Goal: Task Accomplishment & Management: Complete application form

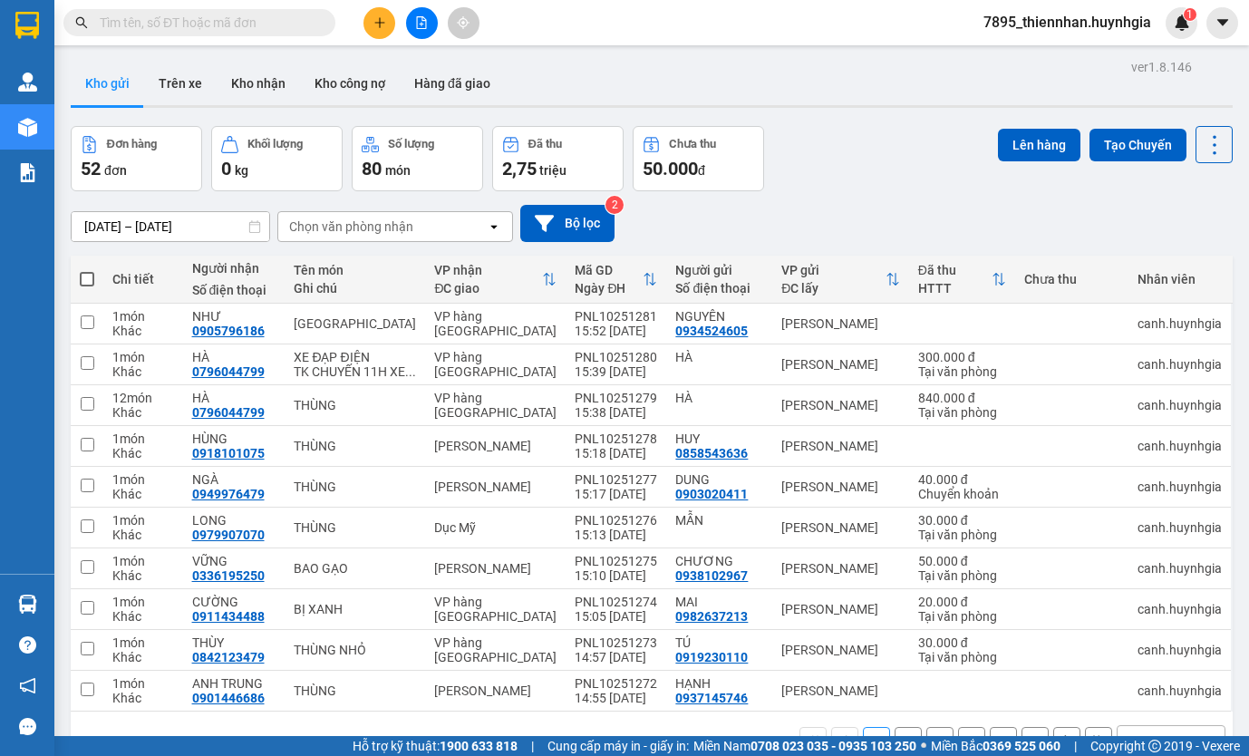
click at [367, 221] on div "Chọn văn phòng nhận" at bounding box center [351, 226] width 124 height 18
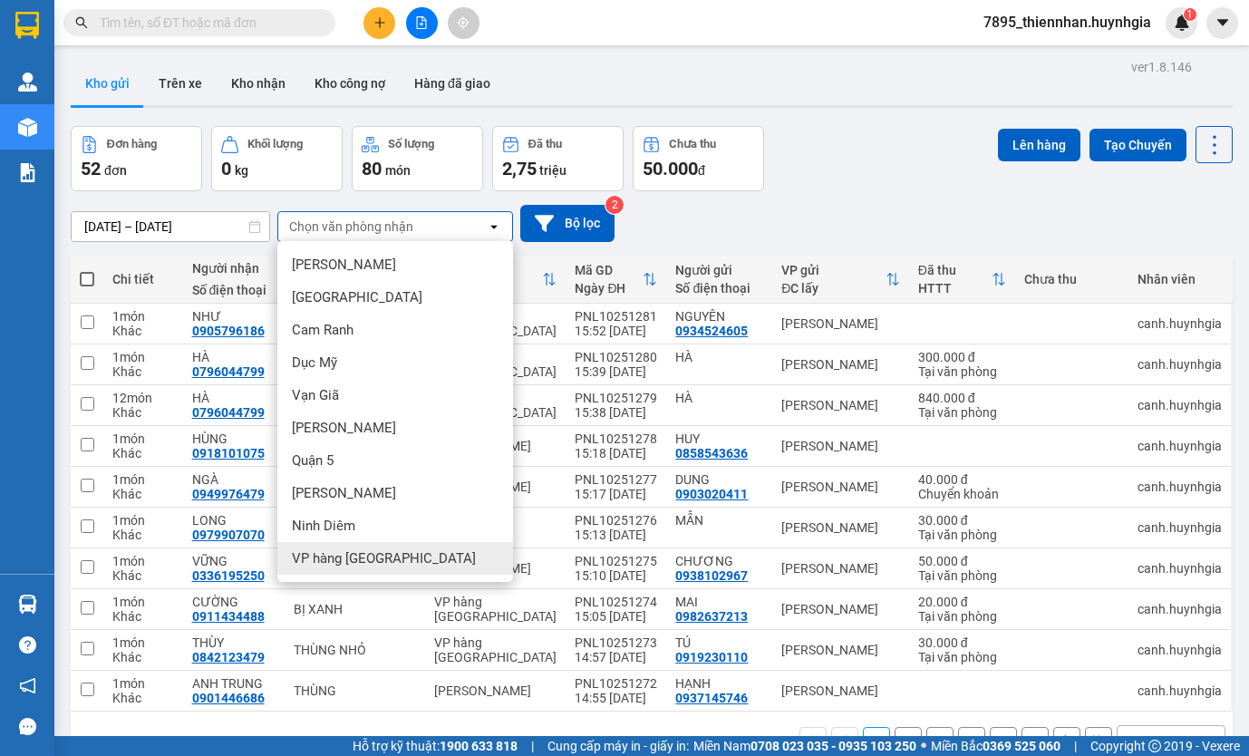
click at [379, 548] on div "VP hàng Nha Trang" at bounding box center [395, 558] width 236 height 33
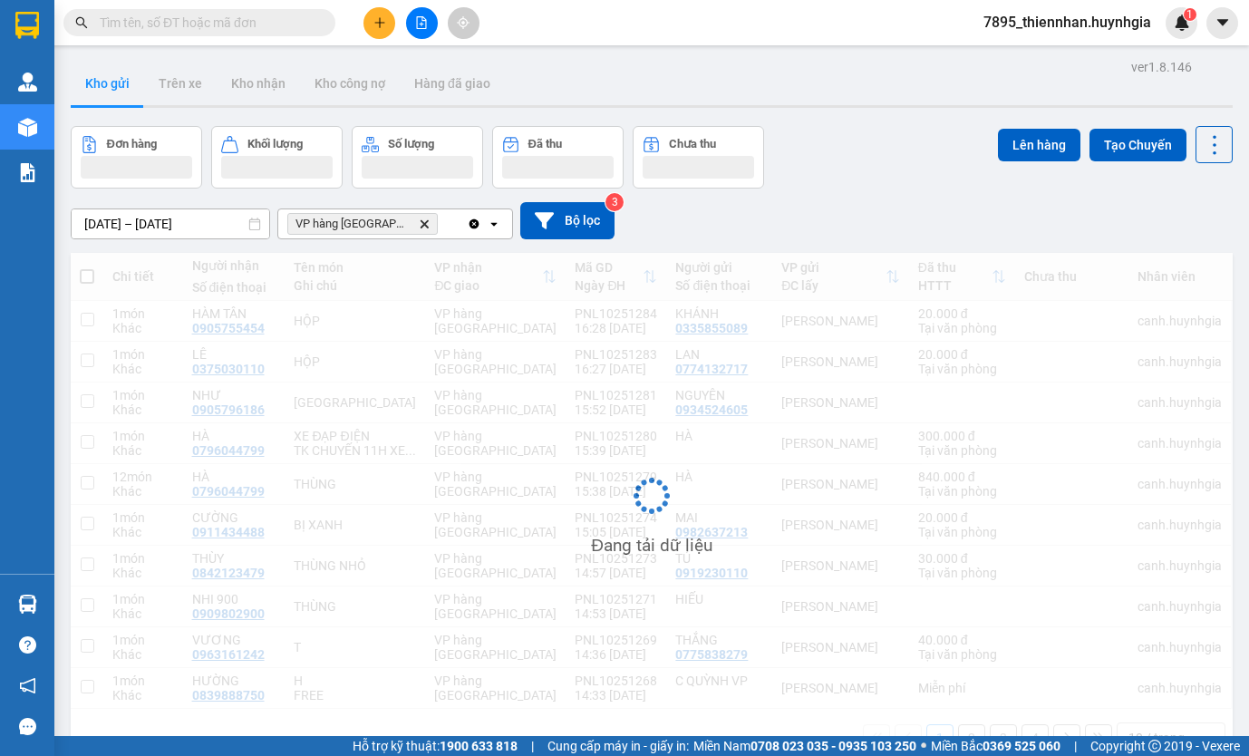
click at [497, 225] on icon "open" at bounding box center [494, 224] width 14 height 14
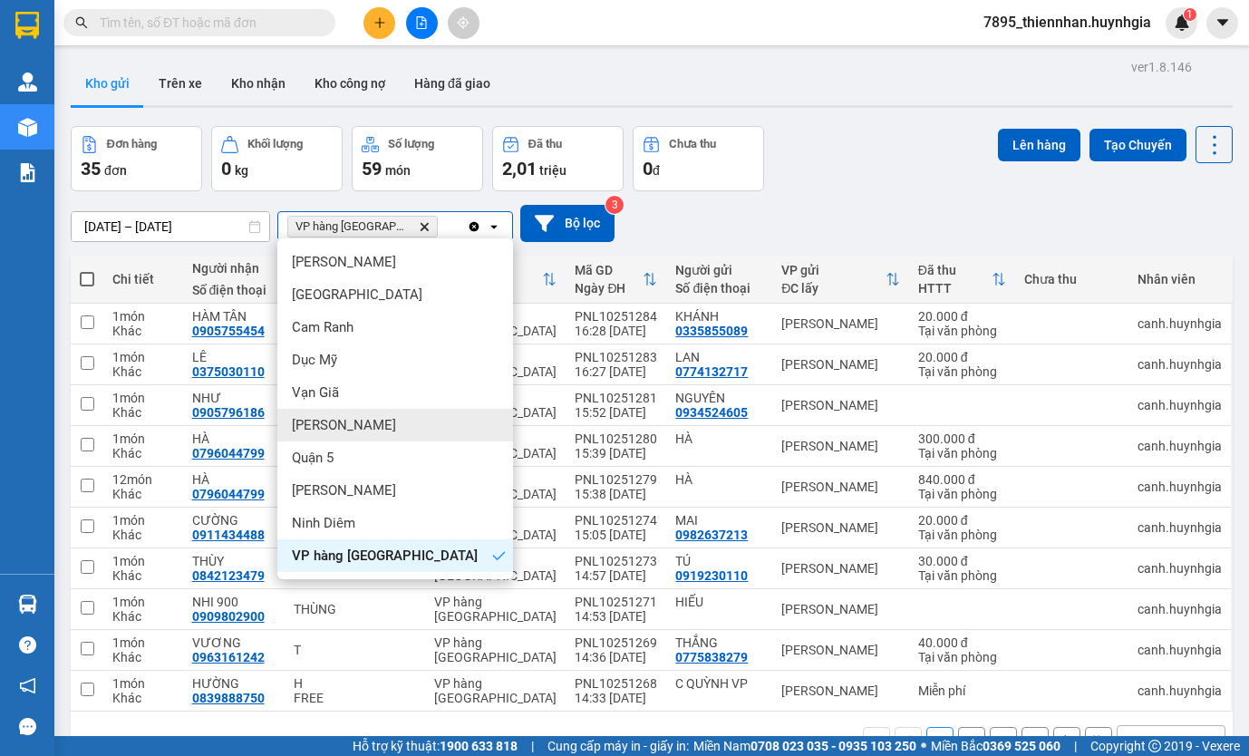
click at [352, 430] on span "Diên Khánh" at bounding box center [344, 425] width 104 height 18
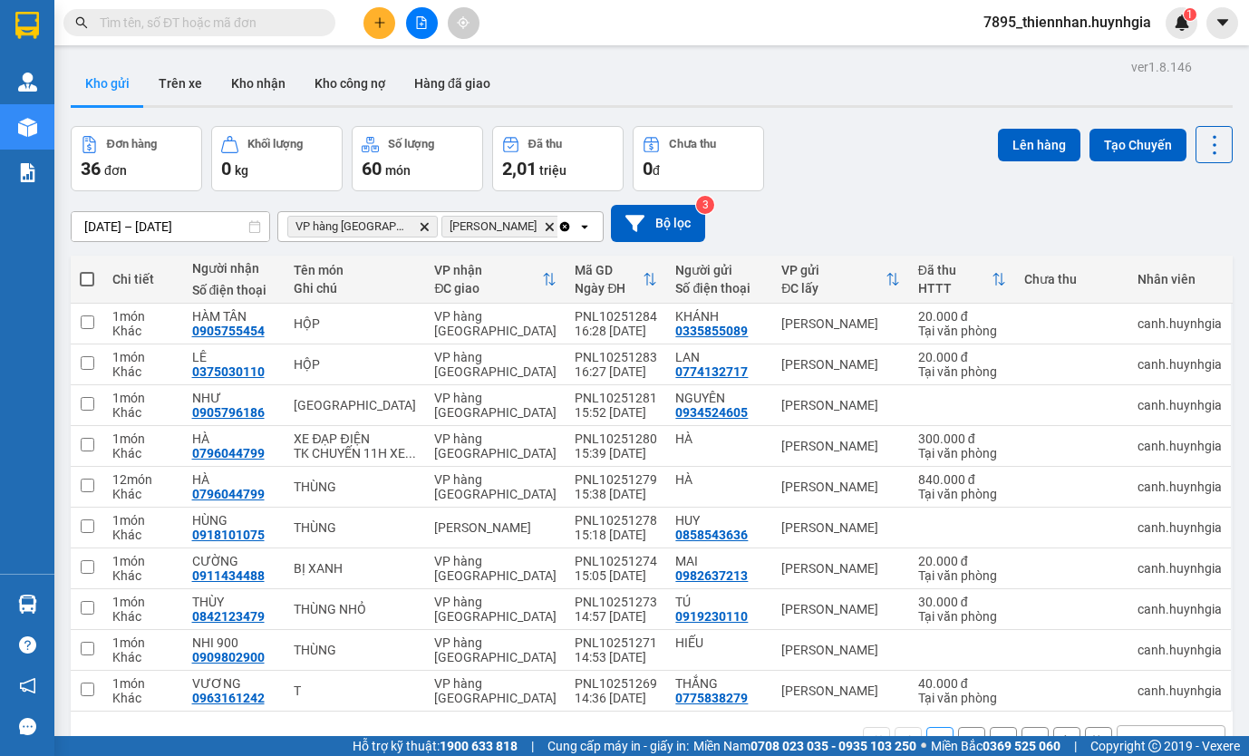
click at [1095, 29] on span "7895_thiennhan.huynhgia" at bounding box center [1067, 22] width 197 height 23
click at [1082, 66] on li "Đăng xuất" at bounding box center [1066, 56] width 198 height 29
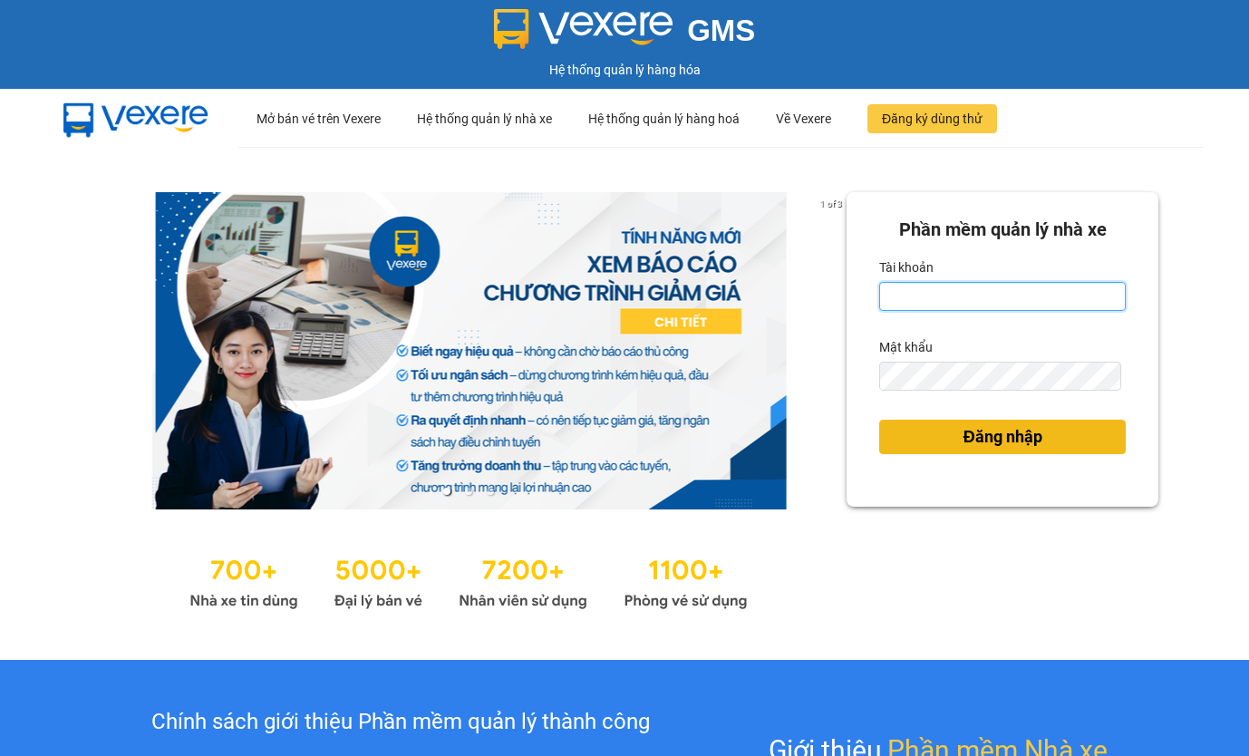
type input "thiennhan.huynhgia"
click at [977, 439] on span "Đăng nhập" at bounding box center [1002, 436] width 79 height 25
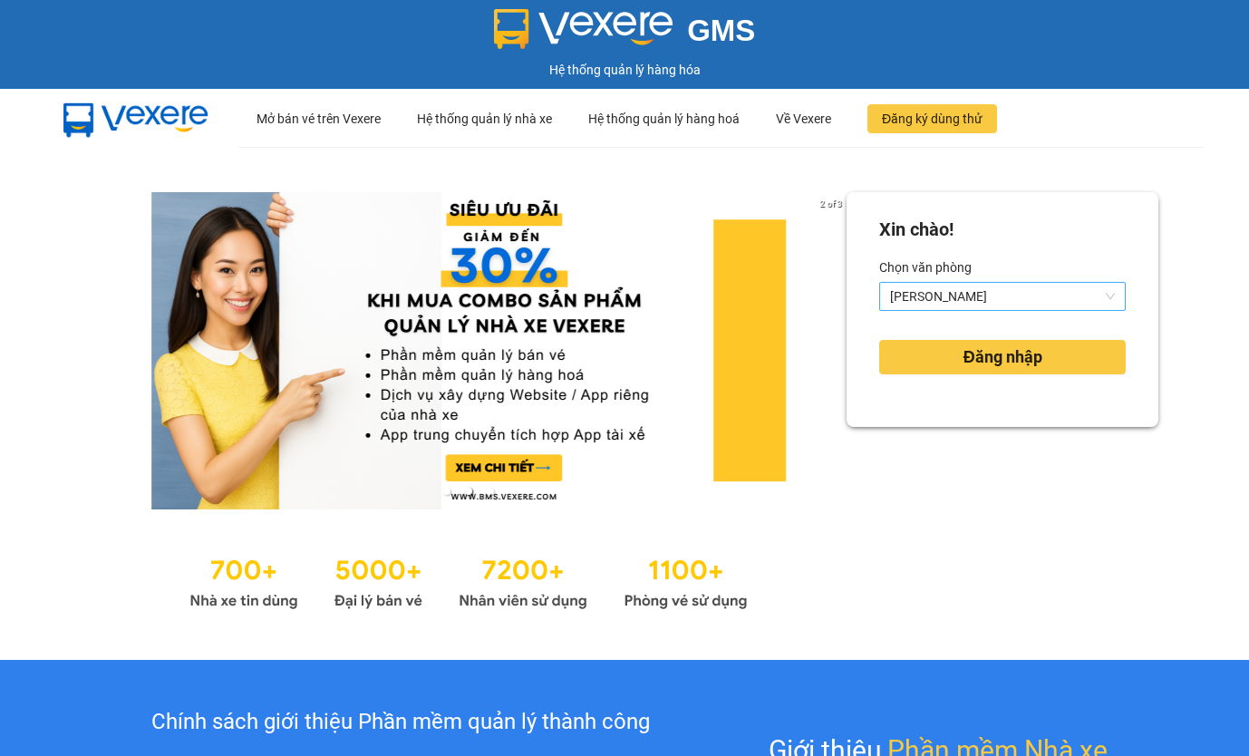
click at [1033, 294] on span "Diên Khánh" at bounding box center [1002, 296] width 225 height 27
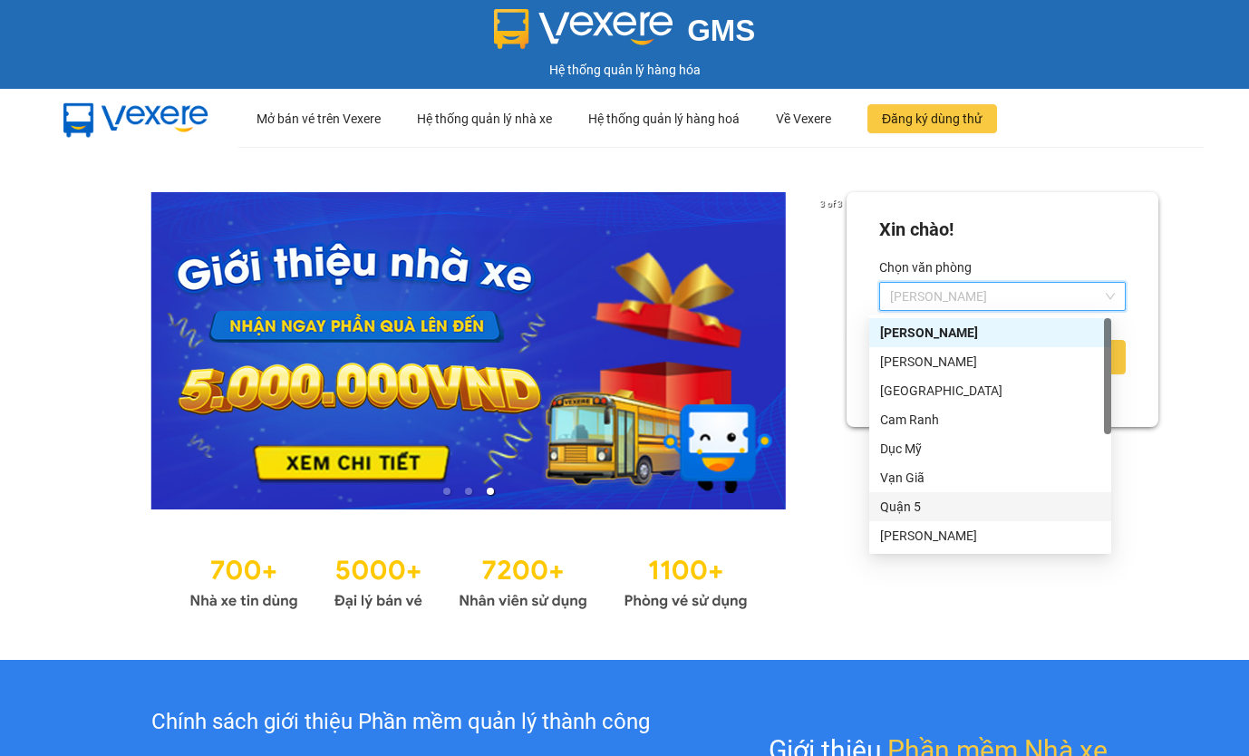
click at [951, 499] on div "Quận 5" at bounding box center [990, 507] width 220 height 20
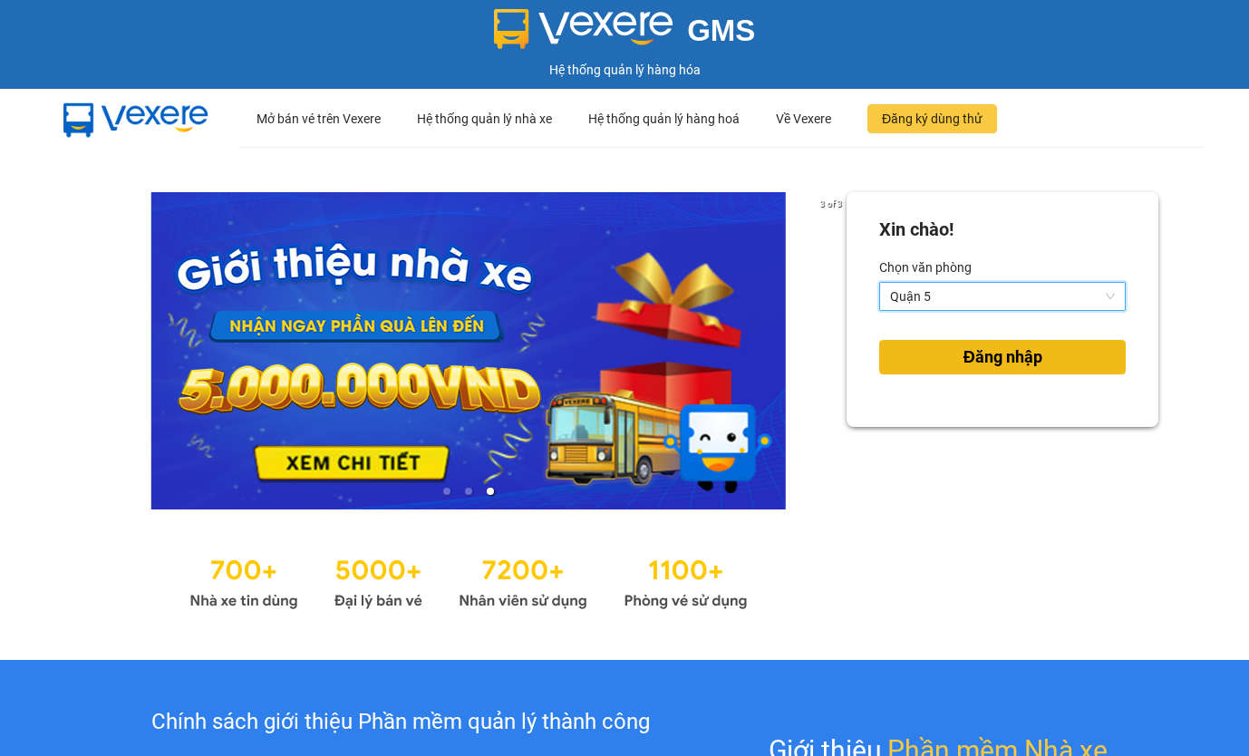
click at [989, 360] on span "Đăng nhập" at bounding box center [1002, 356] width 79 height 25
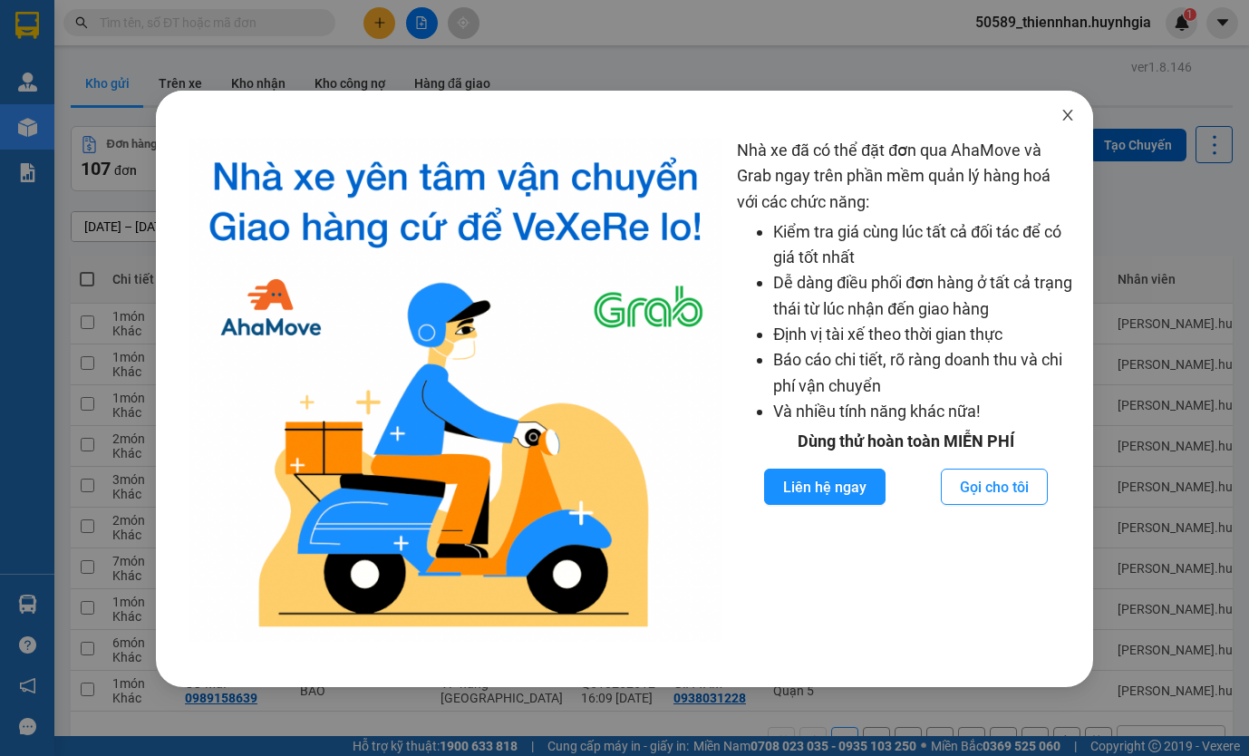
click at [1065, 119] on icon "close" at bounding box center [1067, 115] width 10 height 11
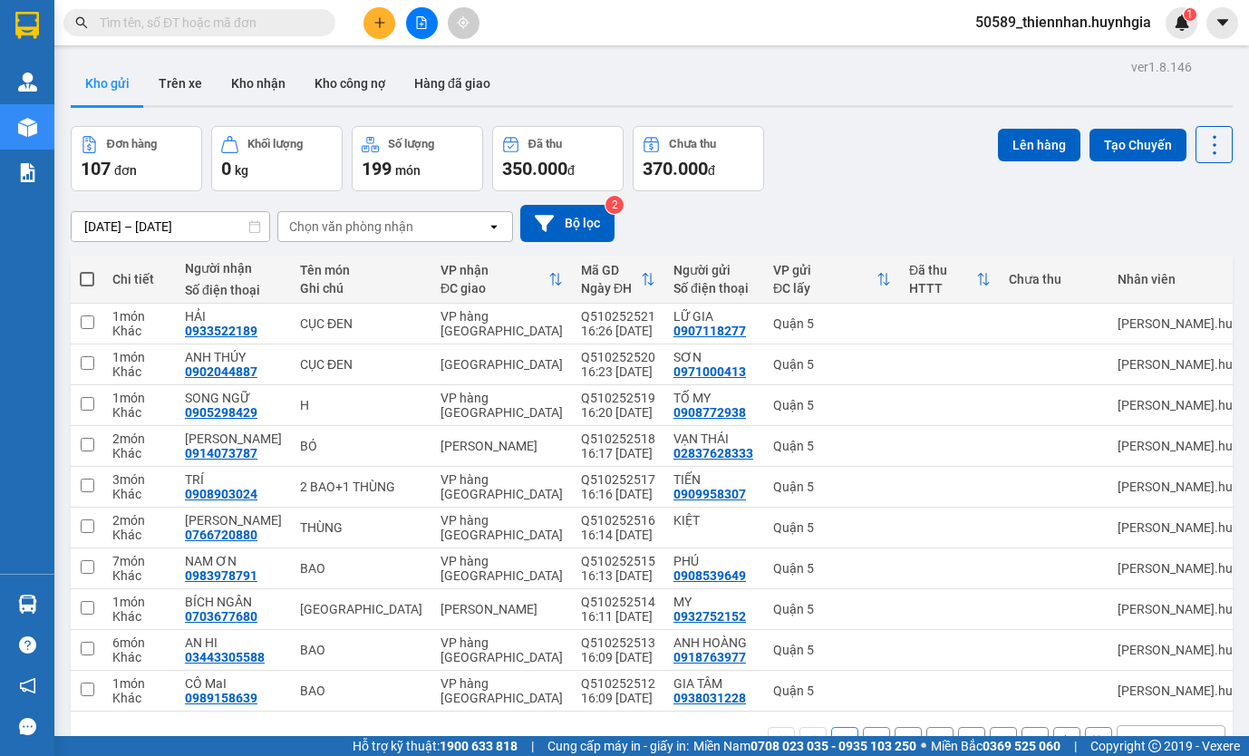
click at [469, 220] on div "Chọn văn phòng nhận" at bounding box center [382, 226] width 208 height 29
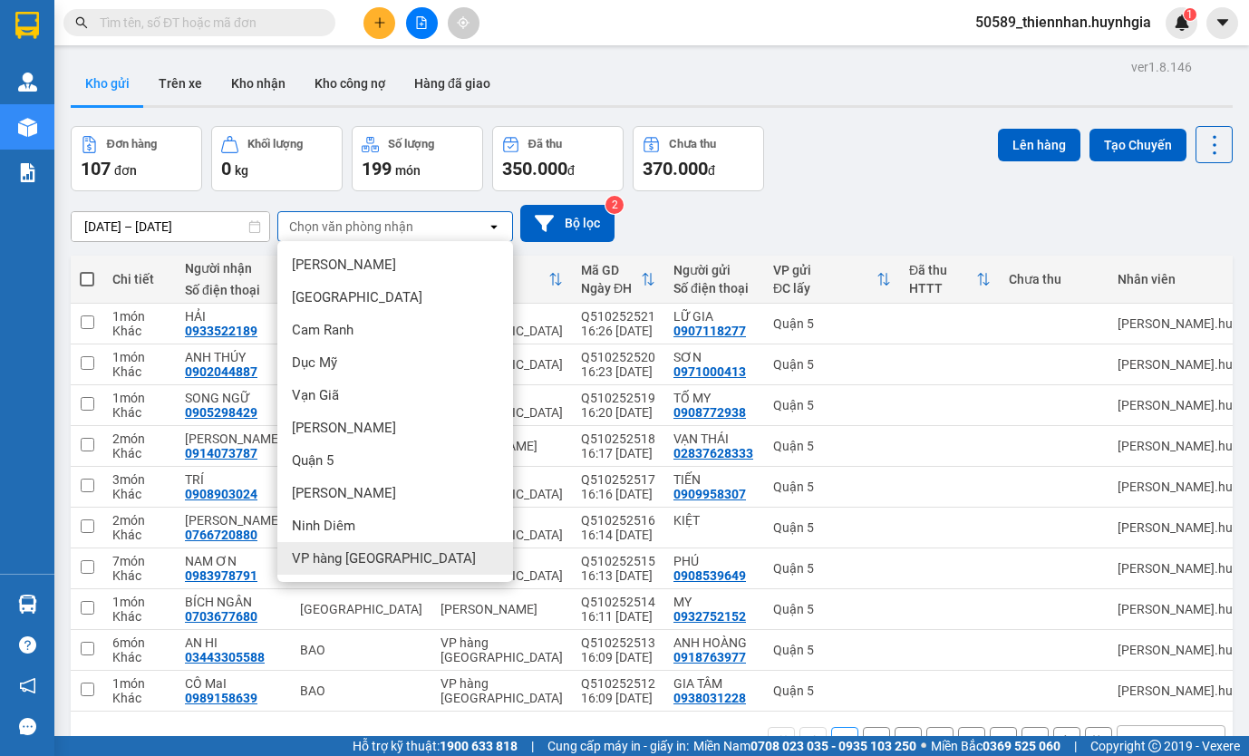
click at [346, 565] on span "VP hàng Nha Trang" at bounding box center [384, 558] width 184 height 18
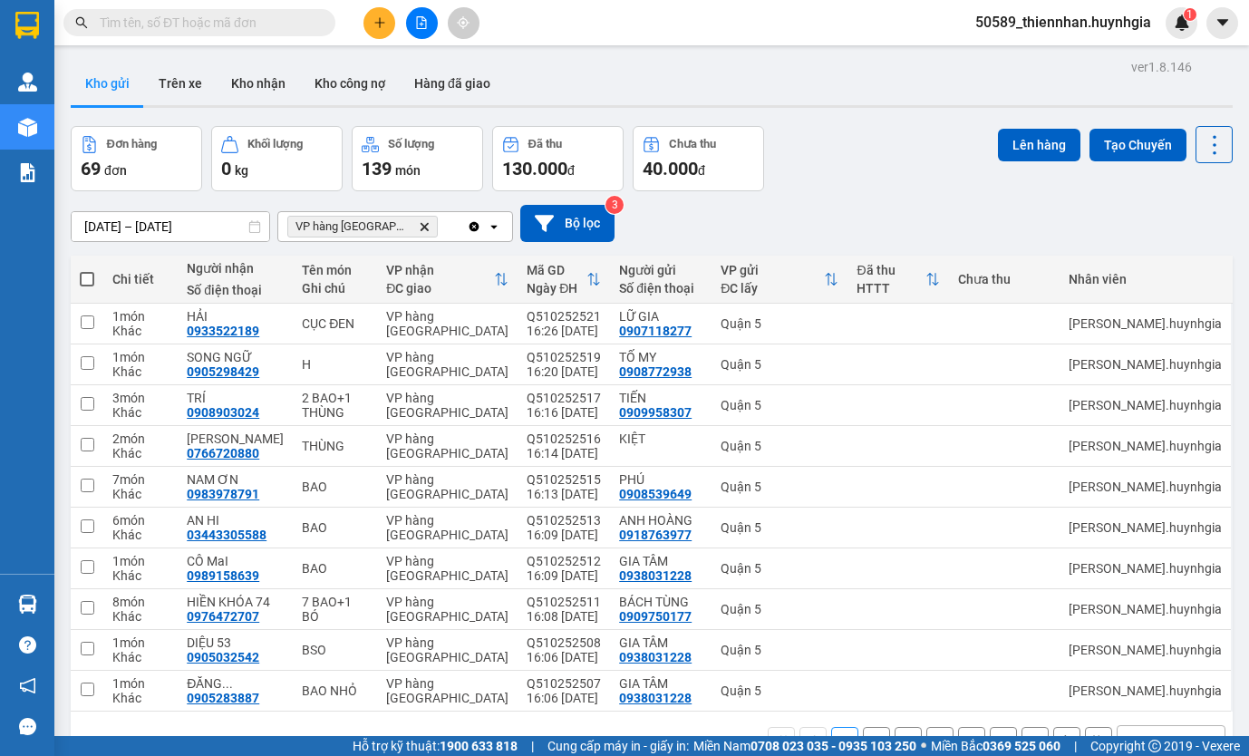
click at [493, 232] on icon "open" at bounding box center [494, 226] width 14 height 14
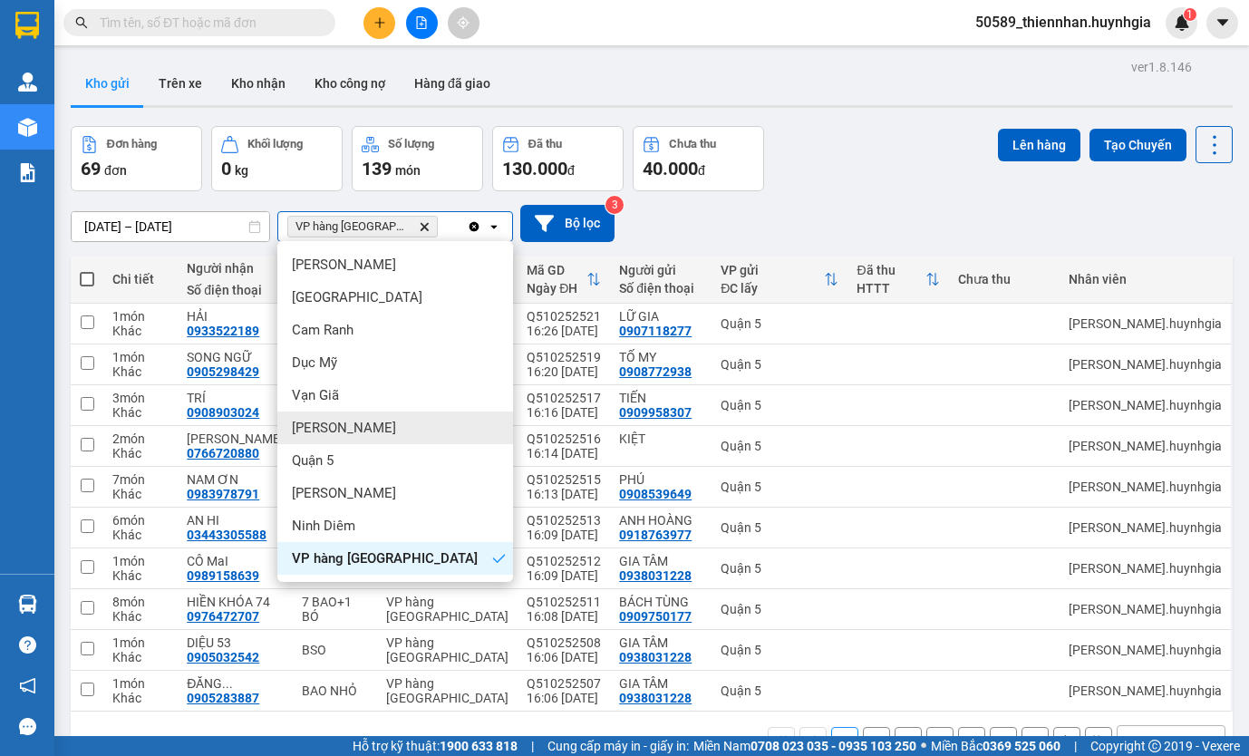
click at [374, 413] on div "Diên Khánh" at bounding box center [395, 427] width 236 height 33
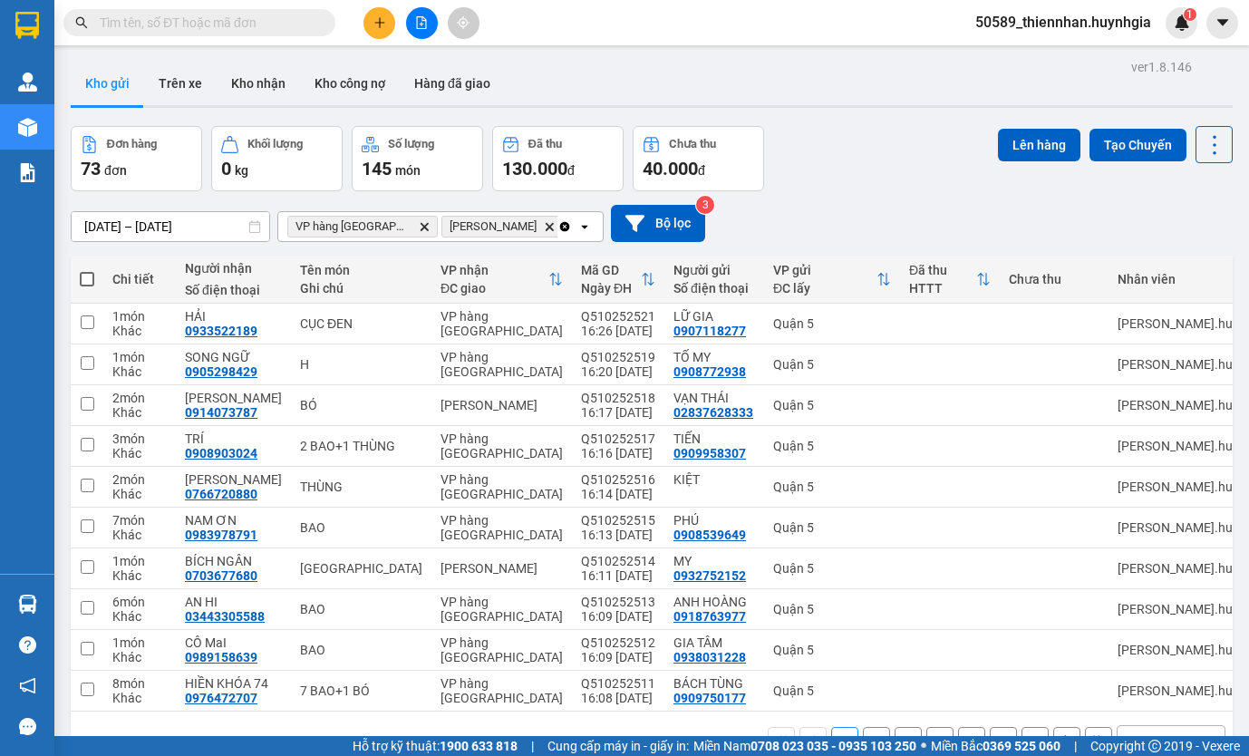
click at [373, 28] on icon "plus" at bounding box center [379, 22] width 13 height 13
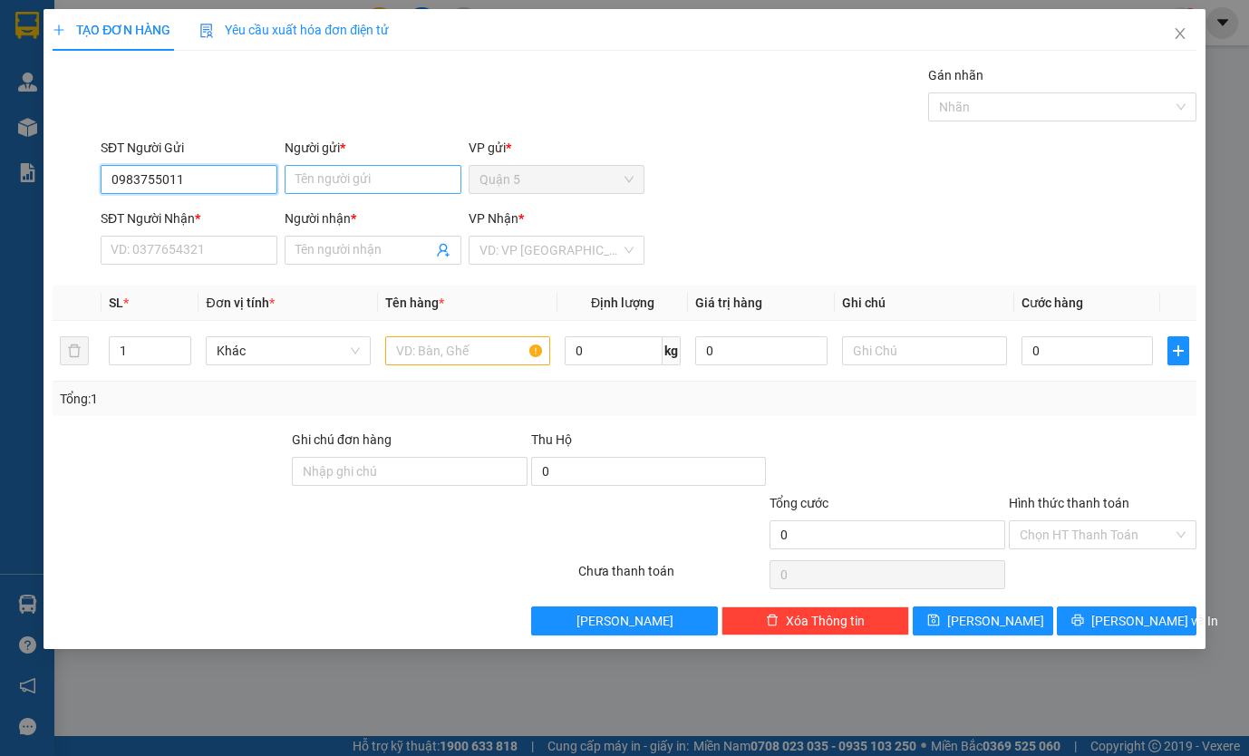
type input "0983755011"
click at [312, 179] on input "Người gửi *" at bounding box center [373, 179] width 177 height 29
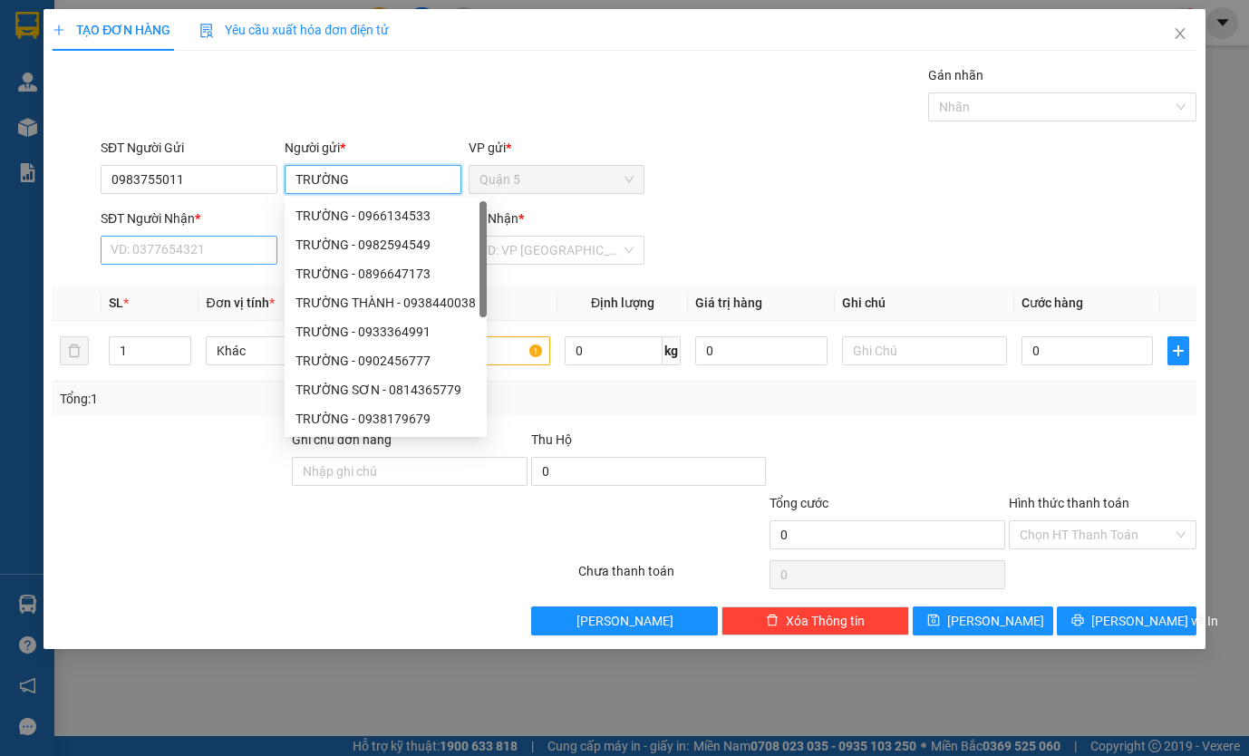
type input "TRƯỜNG"
click at [211, 253] on input "SĐT Người Nhận *" at bounding box center [189, 250] width 177 height 29
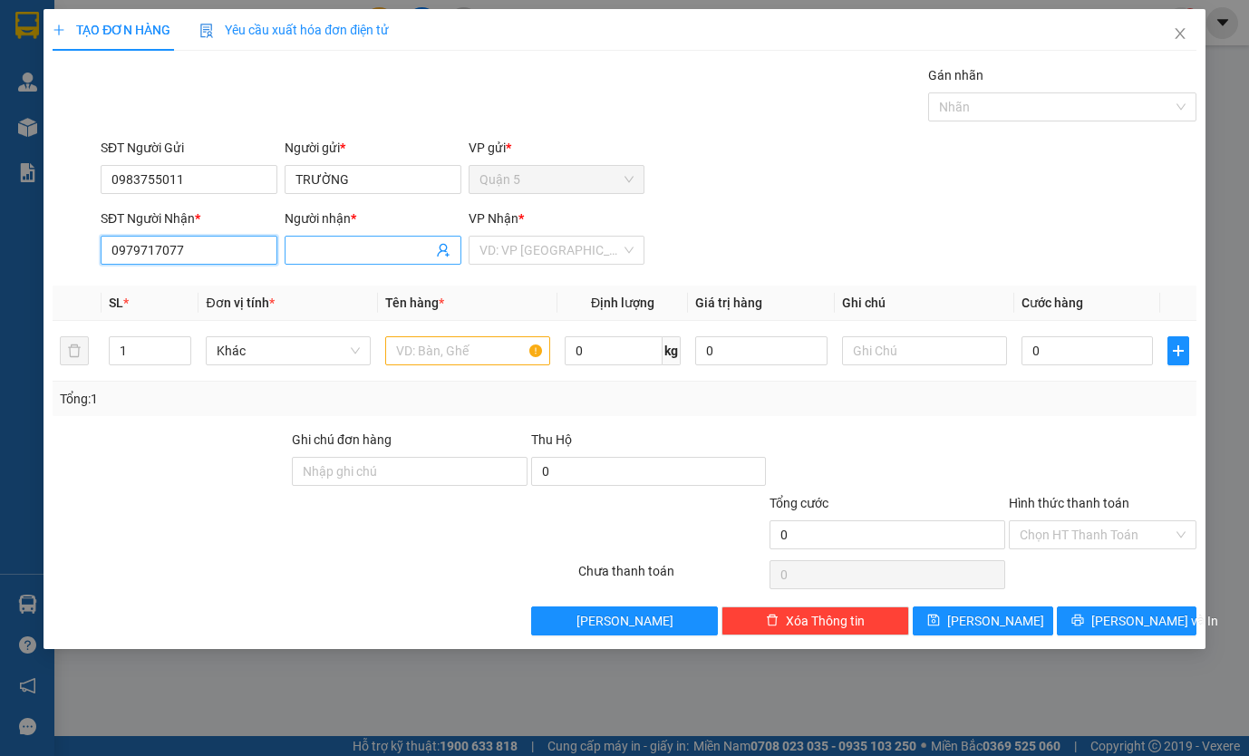
type input "0979717077"
click at [314, 255] on input "Người nhận *" at bounding box center [363, 250] width 137 height 20
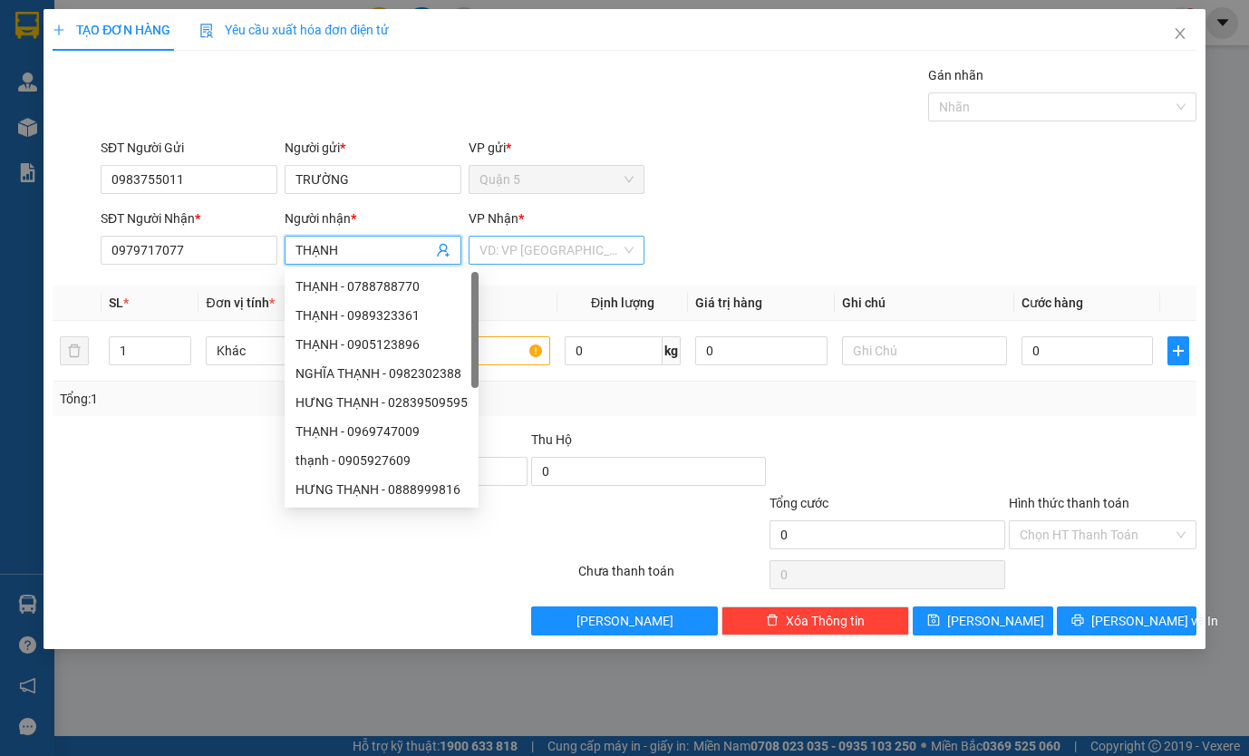
type input "THẠNH"
click at [562, 249] on input "search" at bounding box center [550, 250] width 142 height 27
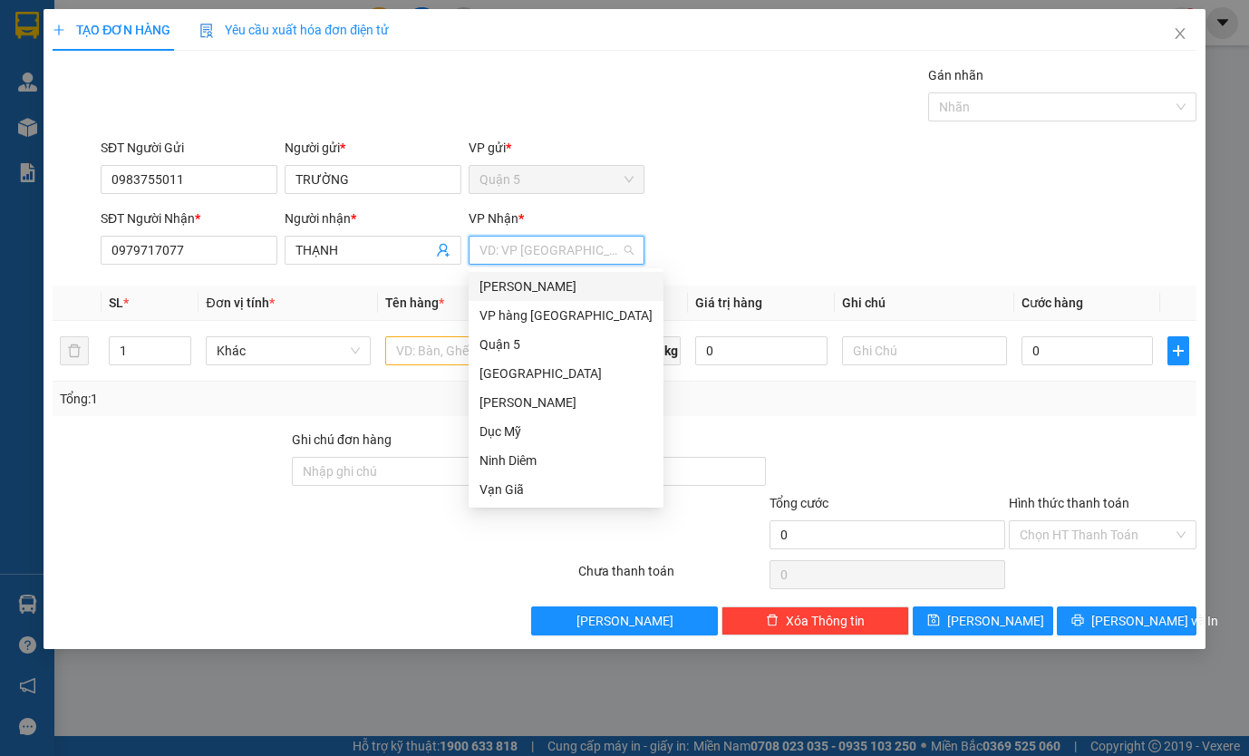
click at [603, 279] on div "Phạm Ngũ Lão" at bounding box center [565, 286] width 173 height 20
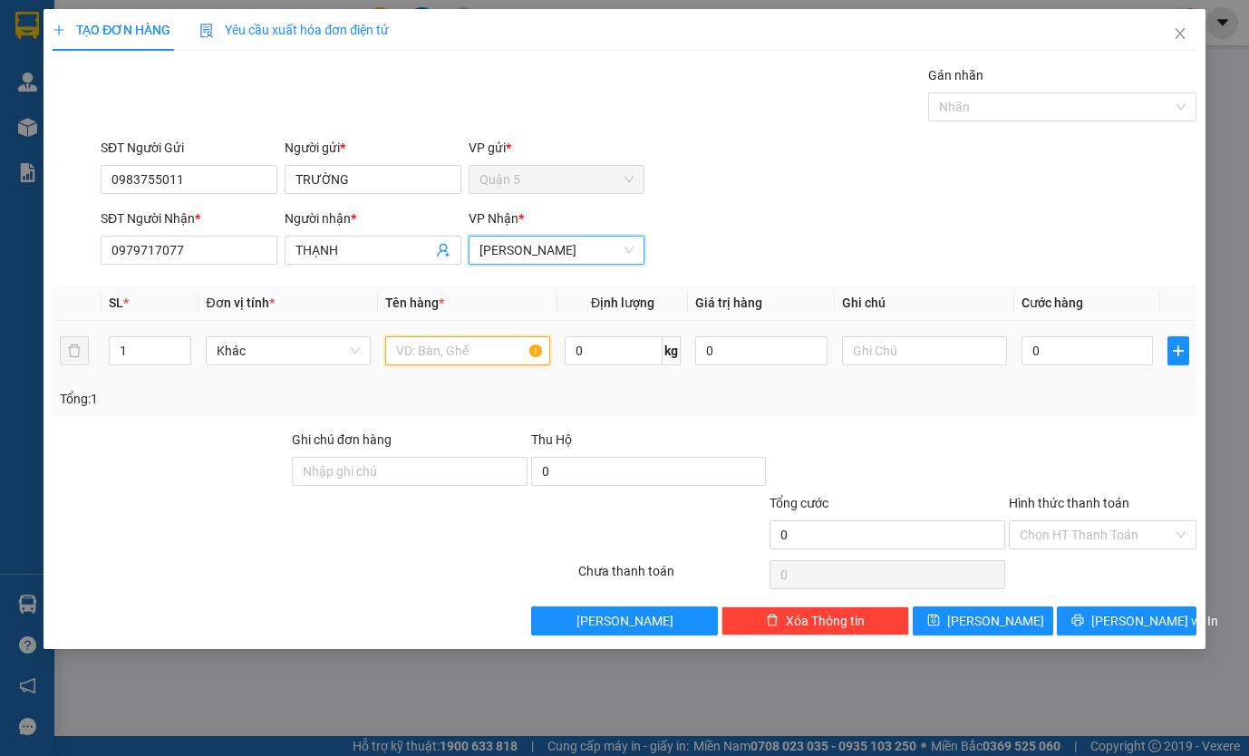
click at [507, 362] on input "text" at bounding box center [467, 350] width 165 height 29
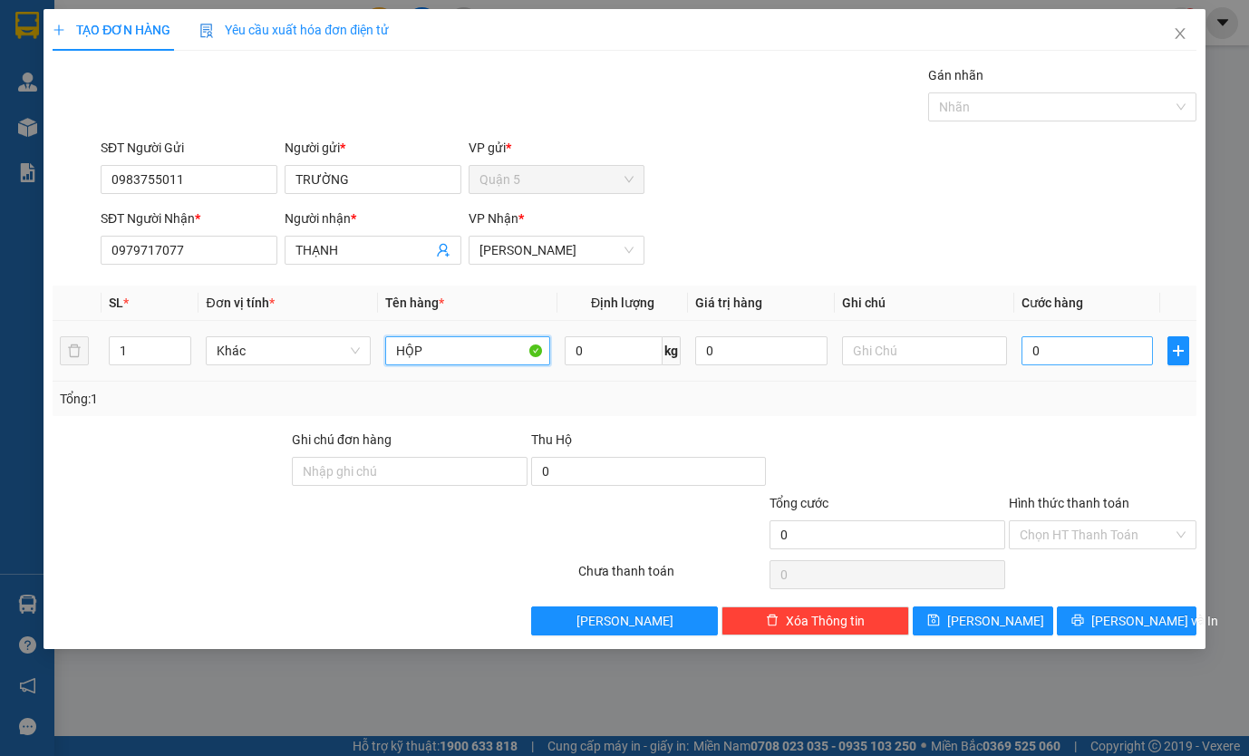
type input "HỘP"
click at [1120, 352] on input "0" at bounding box center [1087, 350] width 132 height 29
drag, startPoint x: 528, startPoint y: 176, endPoint x: 468, endPoint y: 187, distance: 61.7
click at [468, 187] on div "Quận 5" at bounding box center [556, 179] width 177 height 29
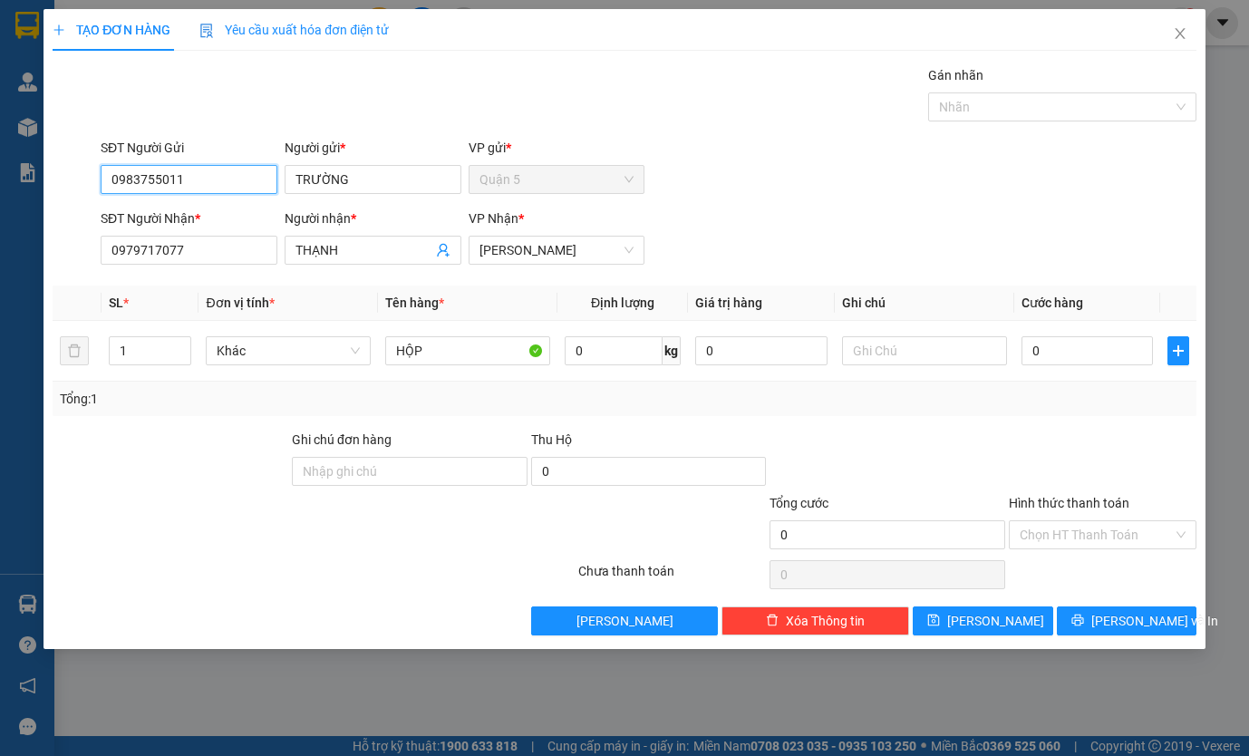
click at [251, 169] on input "0983755011" at bounding box center [189, 179] width 177 height 29
